Goal: Task Accomplishment & Management: Use online tool/utility

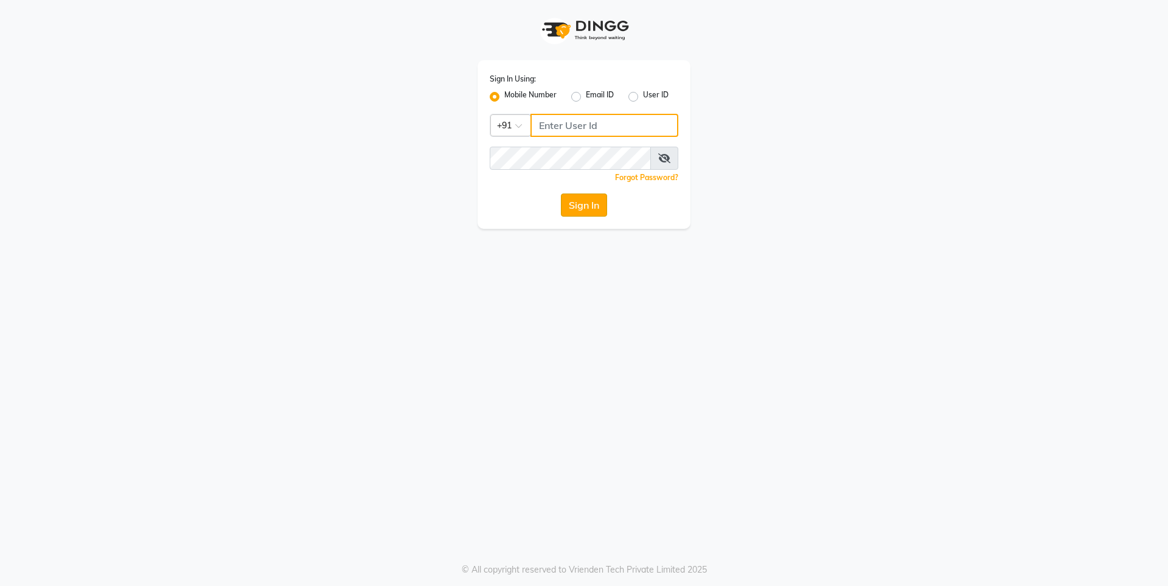
type input "7000416943"
click at [585, 202] on button "Sign In" at bounding box center [584, 204] width 46 height 23
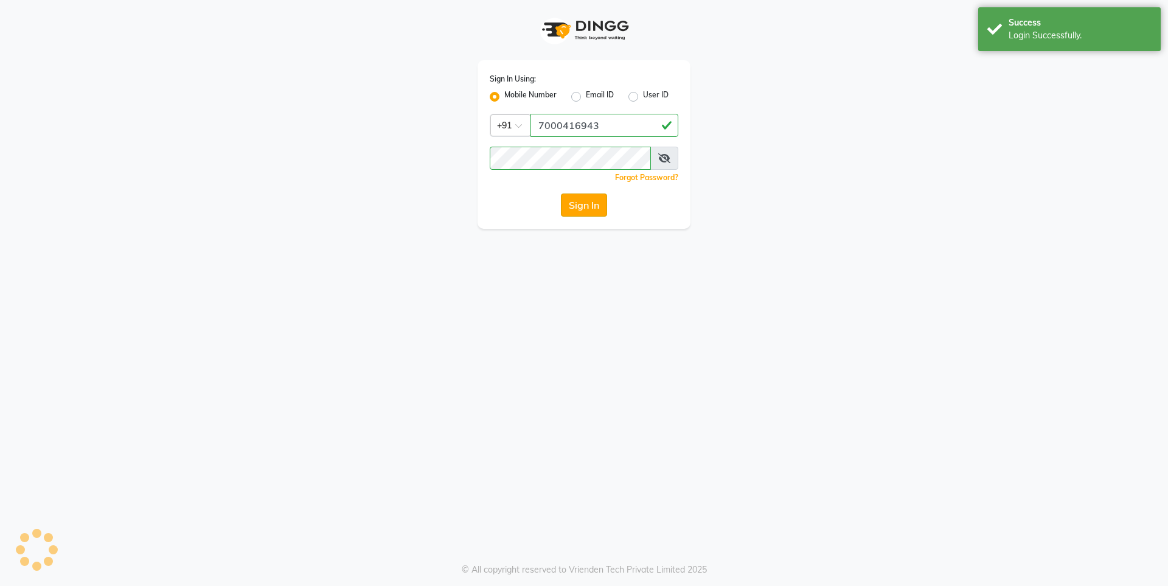
select select "service"
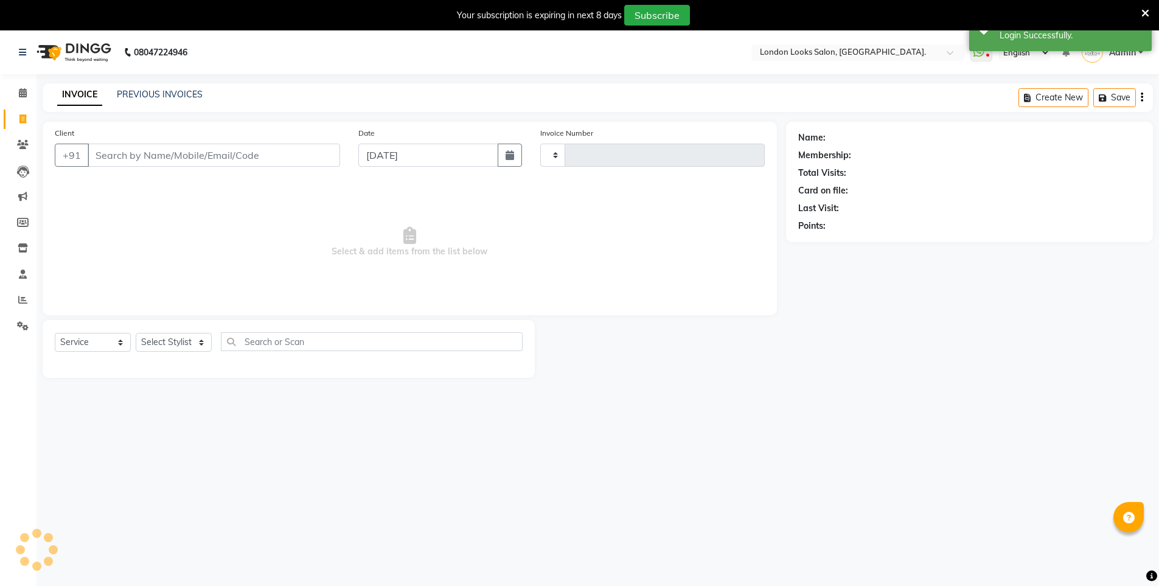
select select "en"
type input "0268"
select select "6921"
click at [119, 161] on input "Client" at bounding box center [214, 155] width 252 height 23
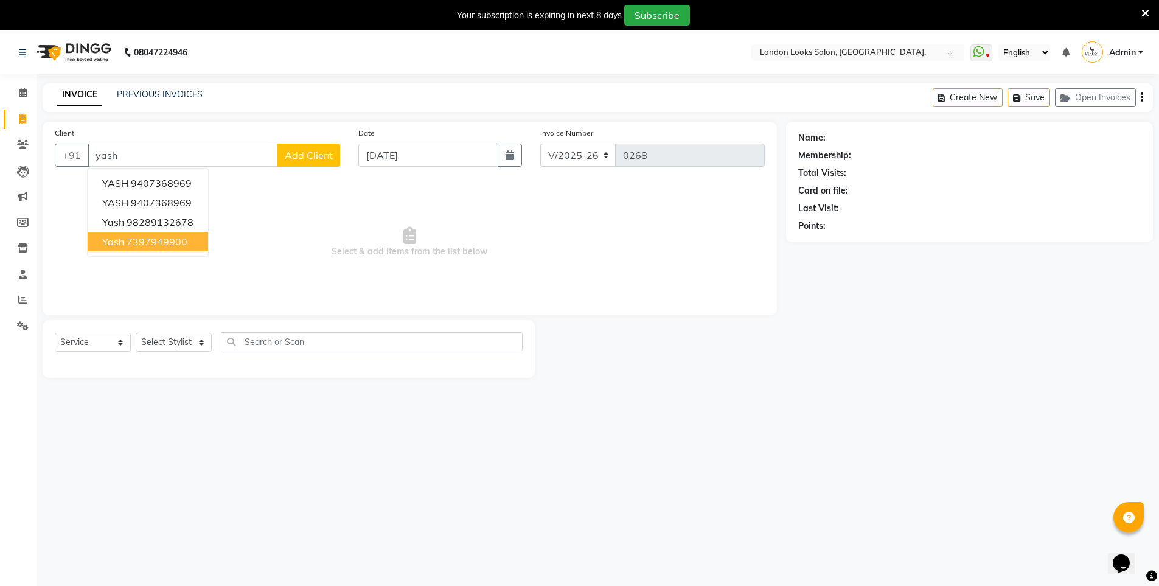
click at [164, 242] on ngb-highlight "7397949900" at bounding box center [157, 241] width 61 height 12
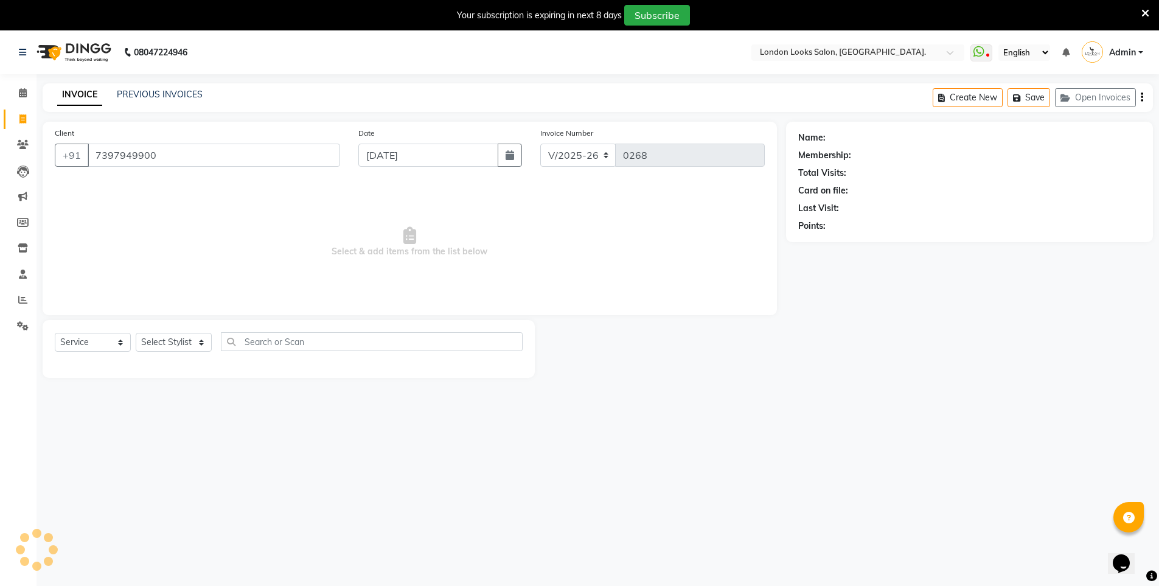
type input "7397949900"
click at [201, 341] on select "Select Stylist DK [PERSON_NAME] shree SUDHIR" at bounding box center [174, 342] width 76 height 19
select select "70365"
click at [136, 333] on select "Select Stylist DK [PERSON_NAME] shree SUDHIR" at bounding box center [174, 342] width 76 height 19
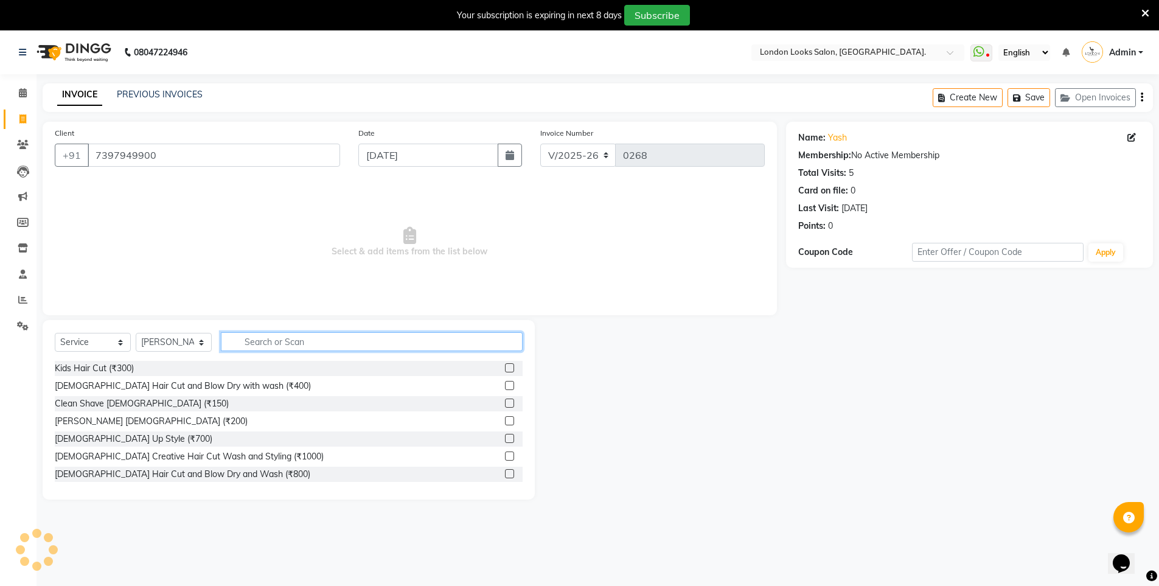
click at [288, 338] on input "text" at bounding box center [372, 341] width 302 height 19
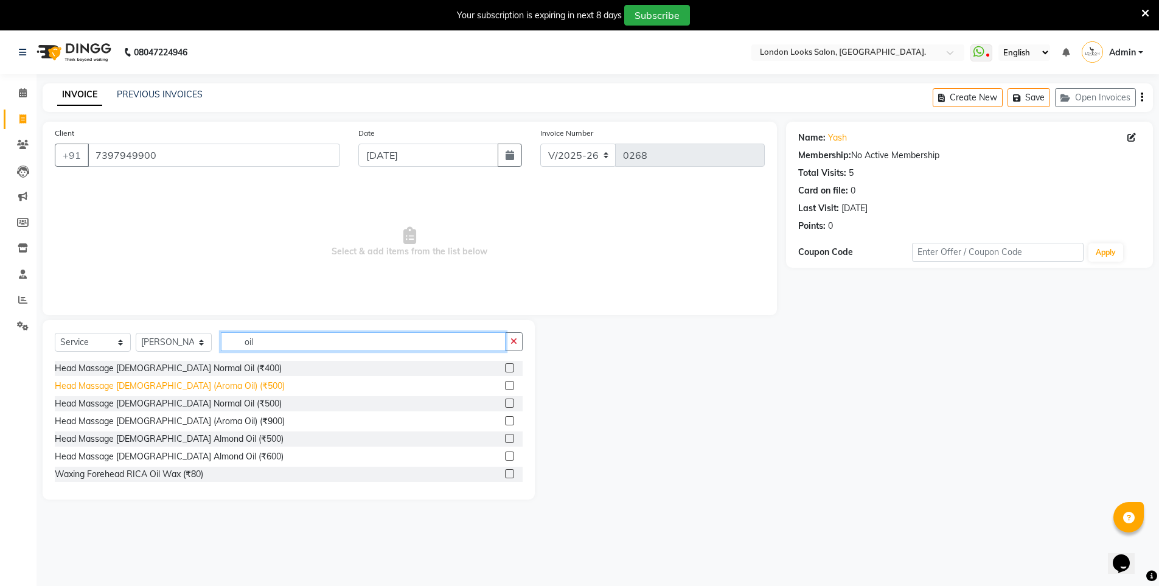
type input "oil"
click at [198, 384] on div "Head Massage [DEMOGRAPHIC_DATA] (Aroma Oil) (₹500)" at bounding box center [170, 386] width 230 height 13
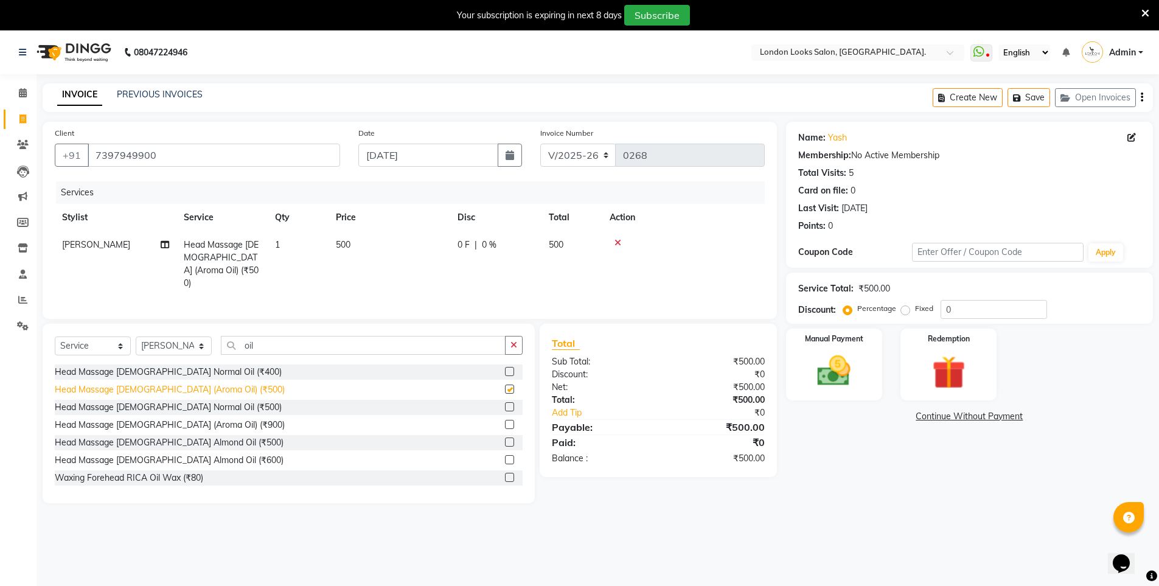
checkbox input "false"
click at [308, 336] on input "oil" at bounding box center [363, 345] width 285 height 19
type input "o"
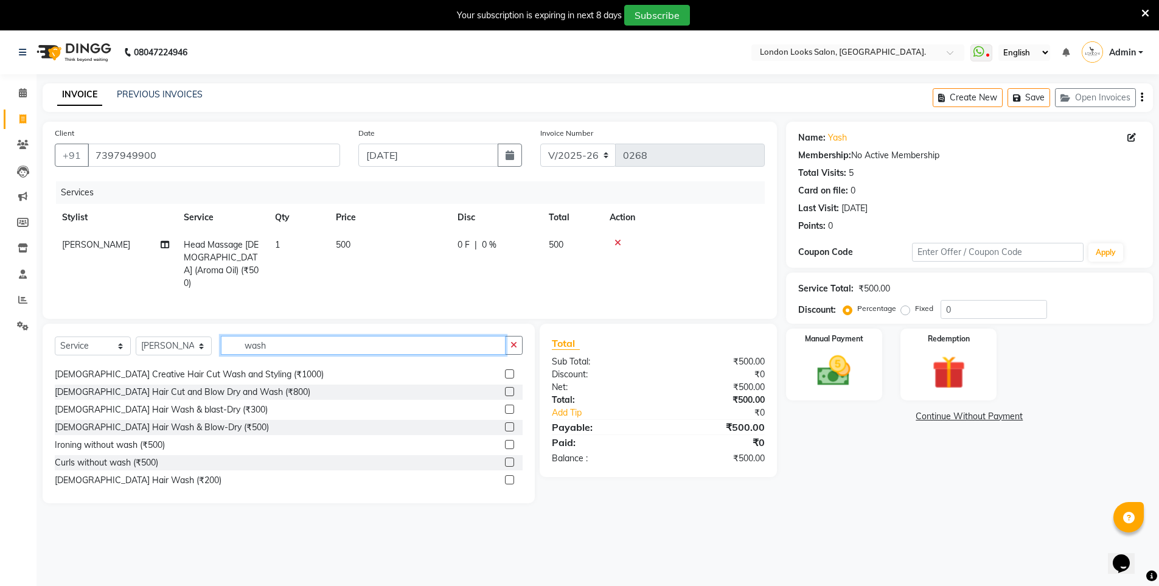
scroll to position [19, 0]
type input "wash"
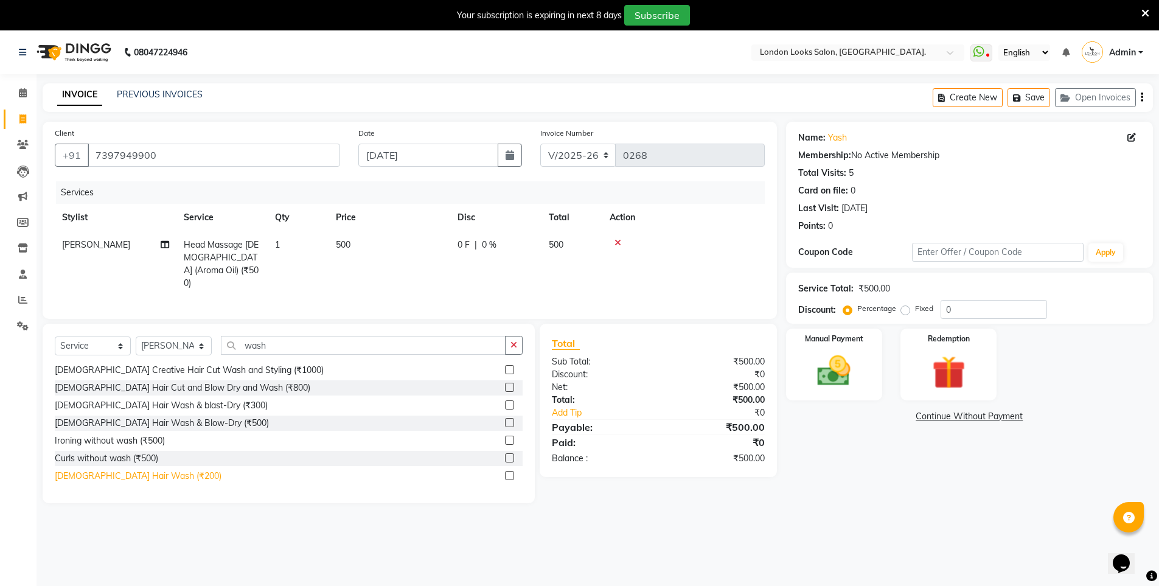
click at [134, 474] on div "[DEMOGRAPHIC_DATA] Hair Wash (₹200)" at bounding box center [138, 476] width 167 height 13
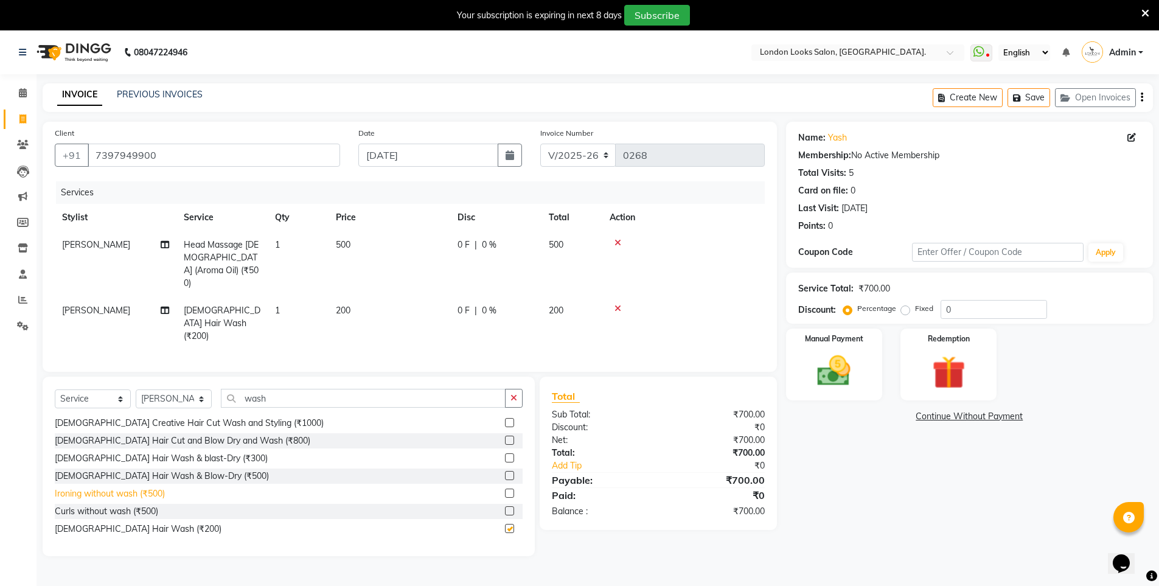
checkbox input "false"
click at [985, 314] on input "0" at bounding box center [993, 309] width 106 height 19
click at [999, 308] on input "0" at bounding box center [993, 309] width 106 height 19
type input "020"
click at [572, 304] on td "160" at bounding box center [571, 323] width 61 height 53
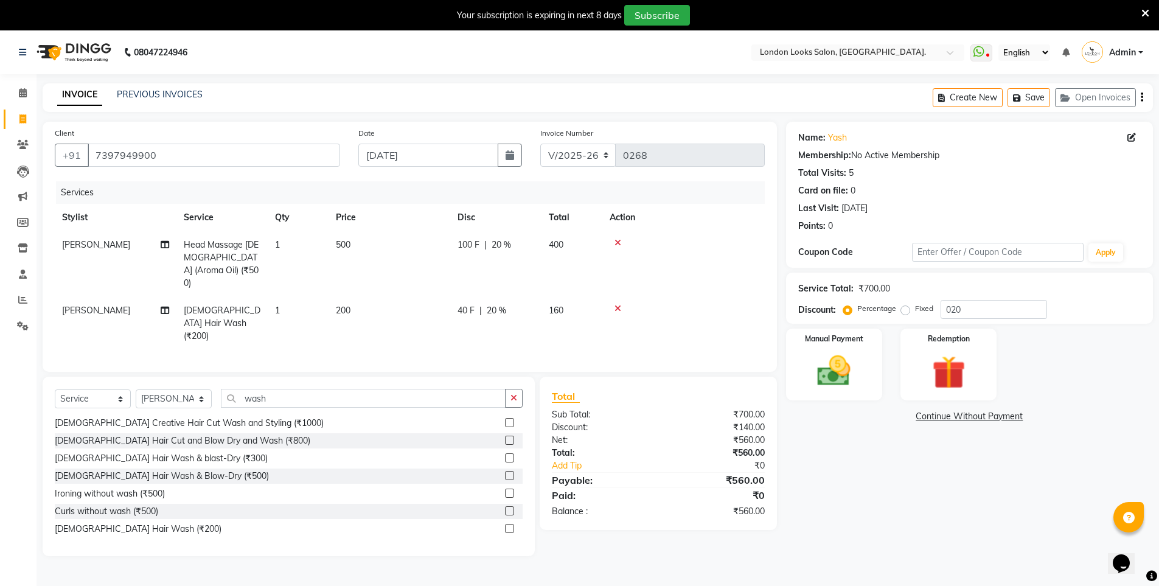
select select "70365"
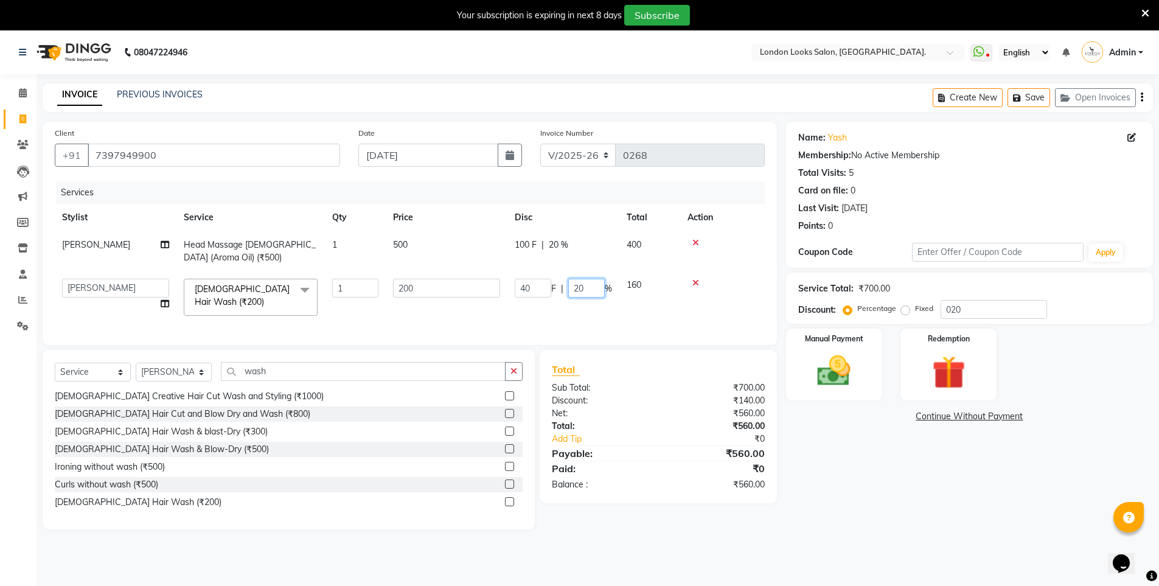
click at [592, 284] on input "20" at bounding box center [586, 288] width 36 height 19
type input "2"
type input "50"
click at [629, 316] on tr "DK [PERSON_NAME] shree SUDHIR [DEMOGRAPHIC_DATA] Hair Wash (₹200) x Kids Hair C…" at bounding box center [410, 297] width 710 height 52
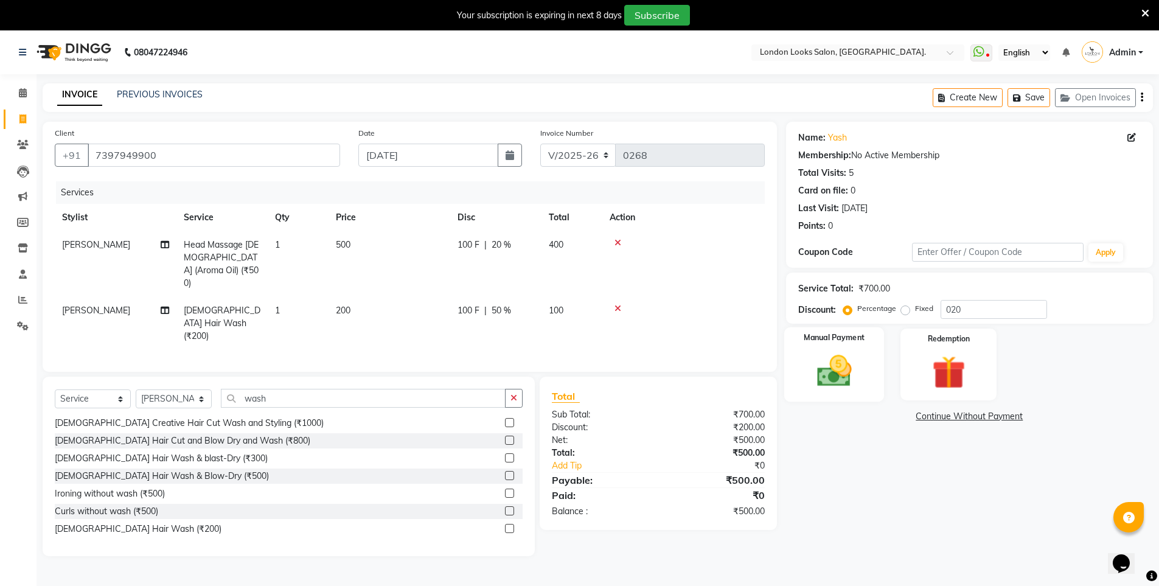
click at [853, 383] on img at bounding box center [834, 371] width 56 height 40
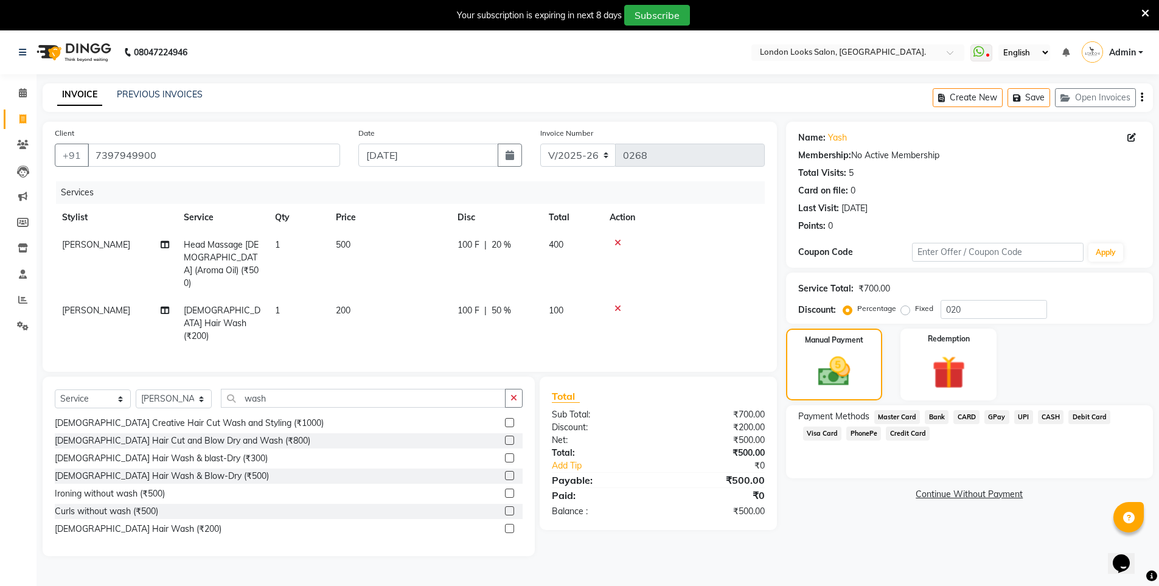
click at [864, 433] on span "PhonePe" at bounding box center [863, 433] width 35 height 14
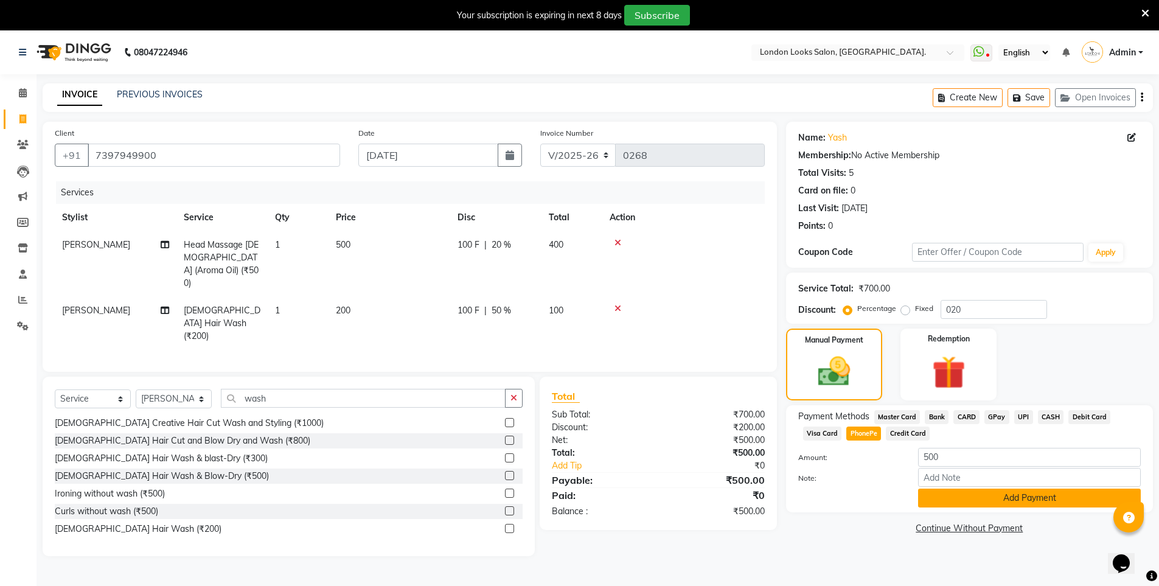
click at [992, 499] on button "Add Payment" at bounding box center [1029, 497] width 223 height 19
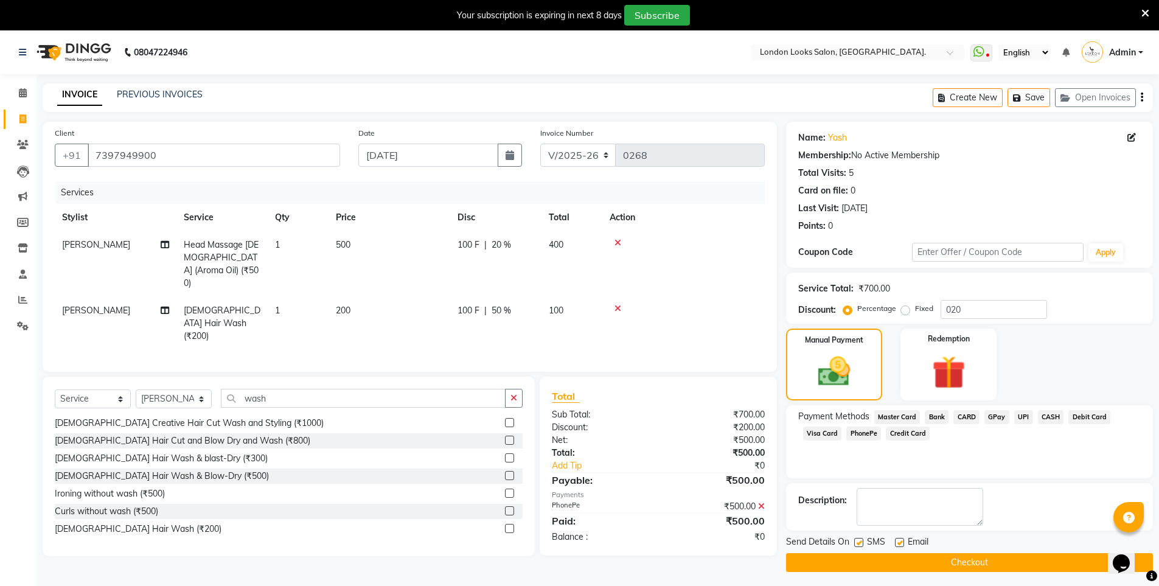
click at [973, 560] on button "Checkout" at bounding box center [969, 562] width 367 height 19
